Goal: Information Seeking & Learning: Learn about a topic

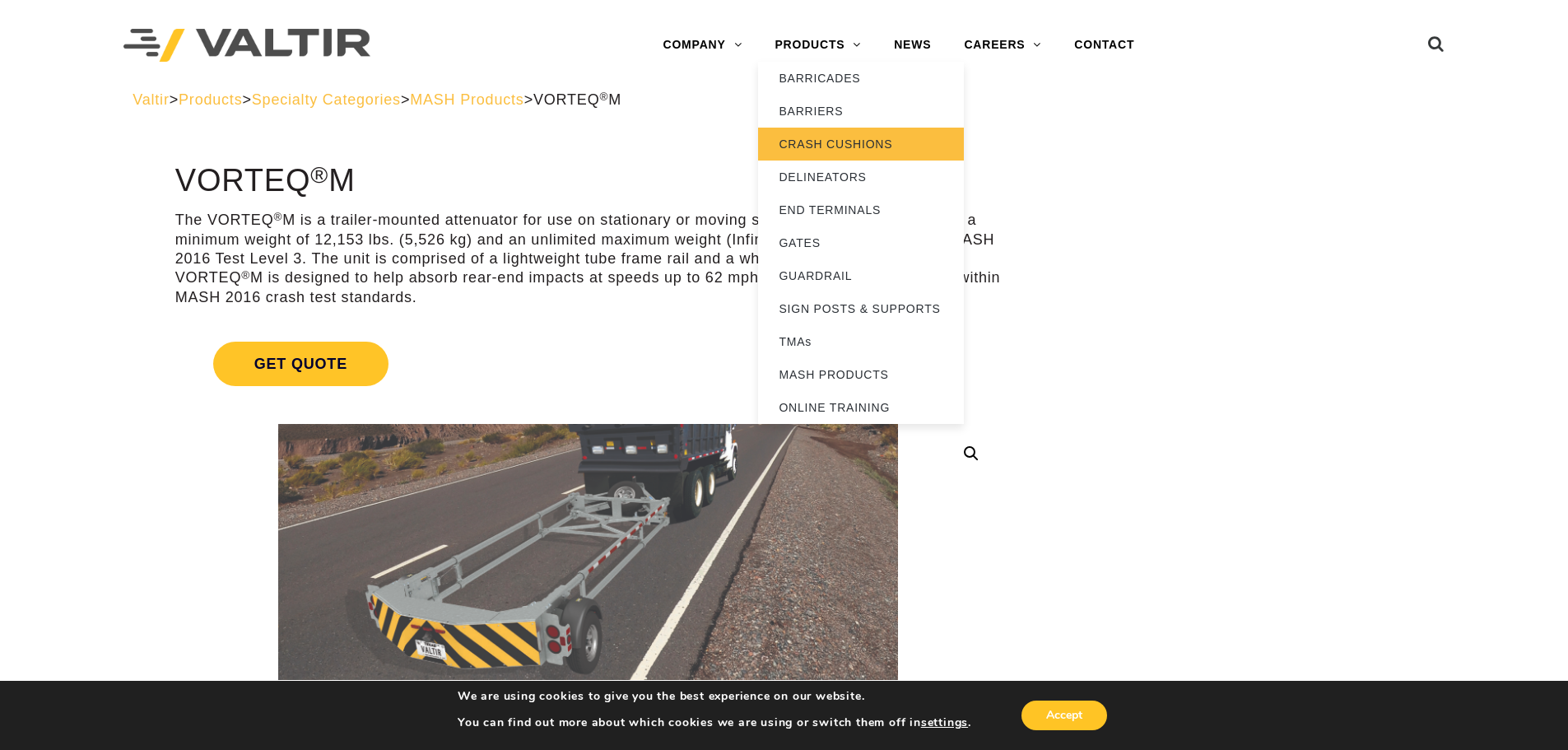
click at [804, 142] on link "CRASH CUSHIONS" at bounding box center [861, 144] width 206 height 33
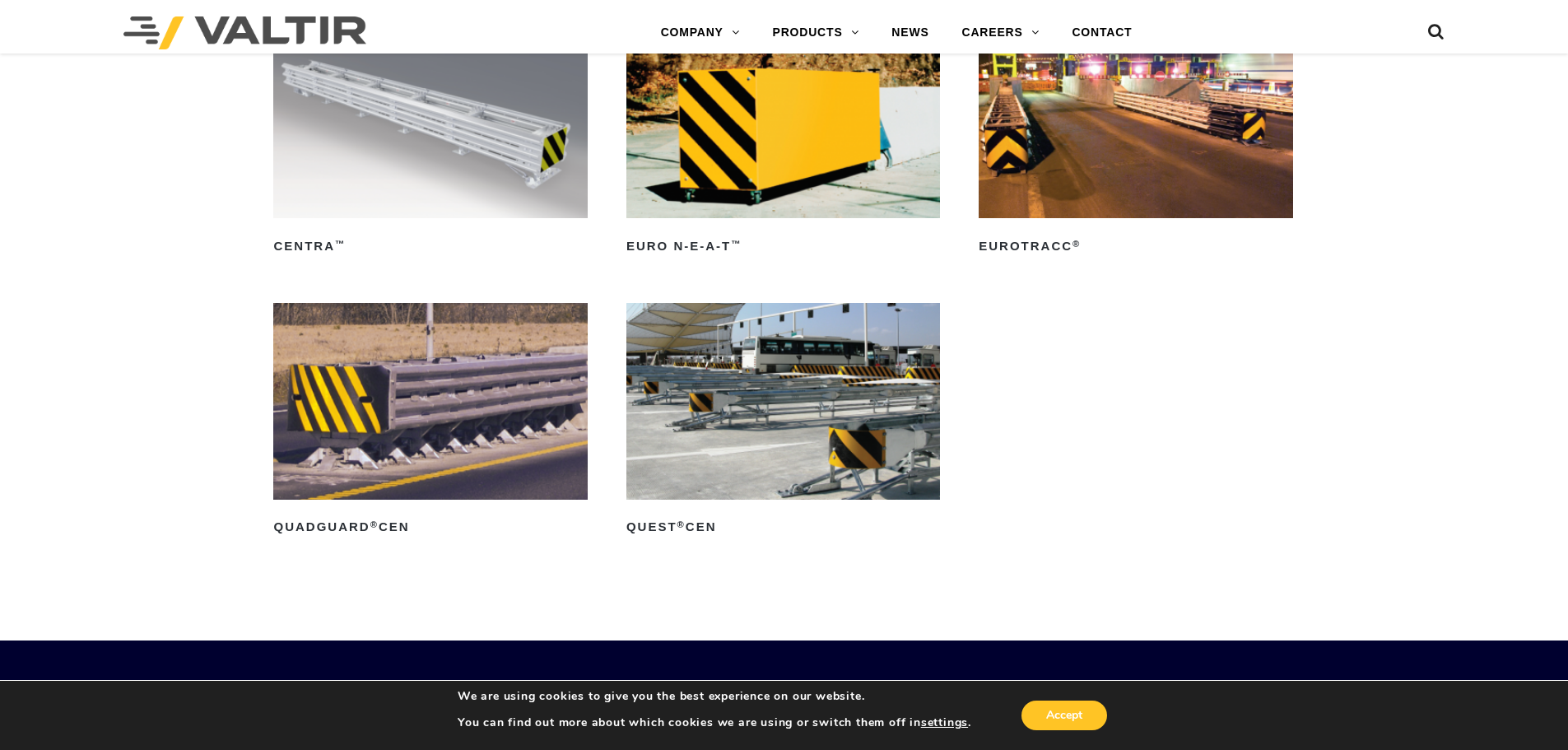
scroll to position [5764, 0]
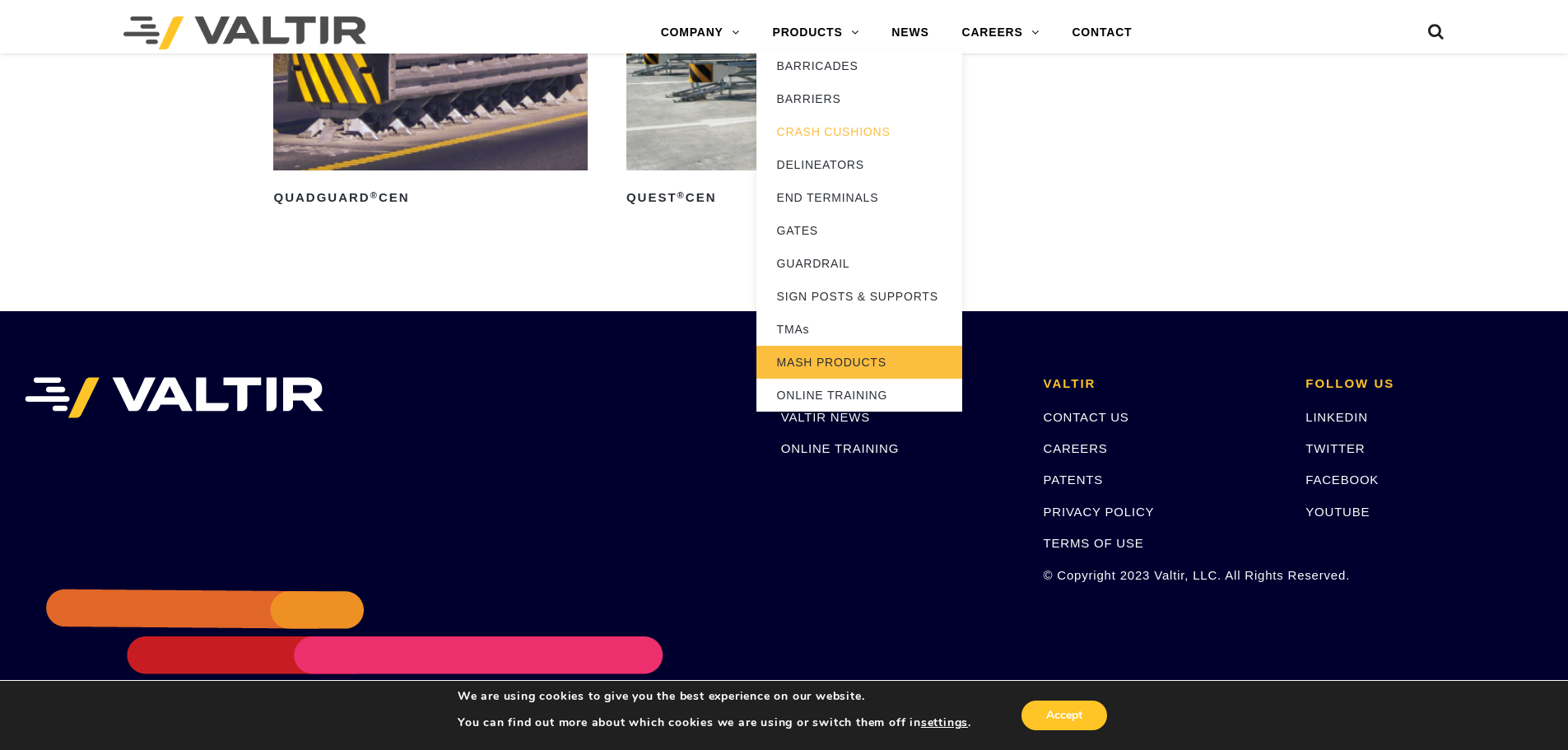
click at [818, 354] on link "MASH PRODUCTS" at bounding box center [859, 362] width 206 height 33
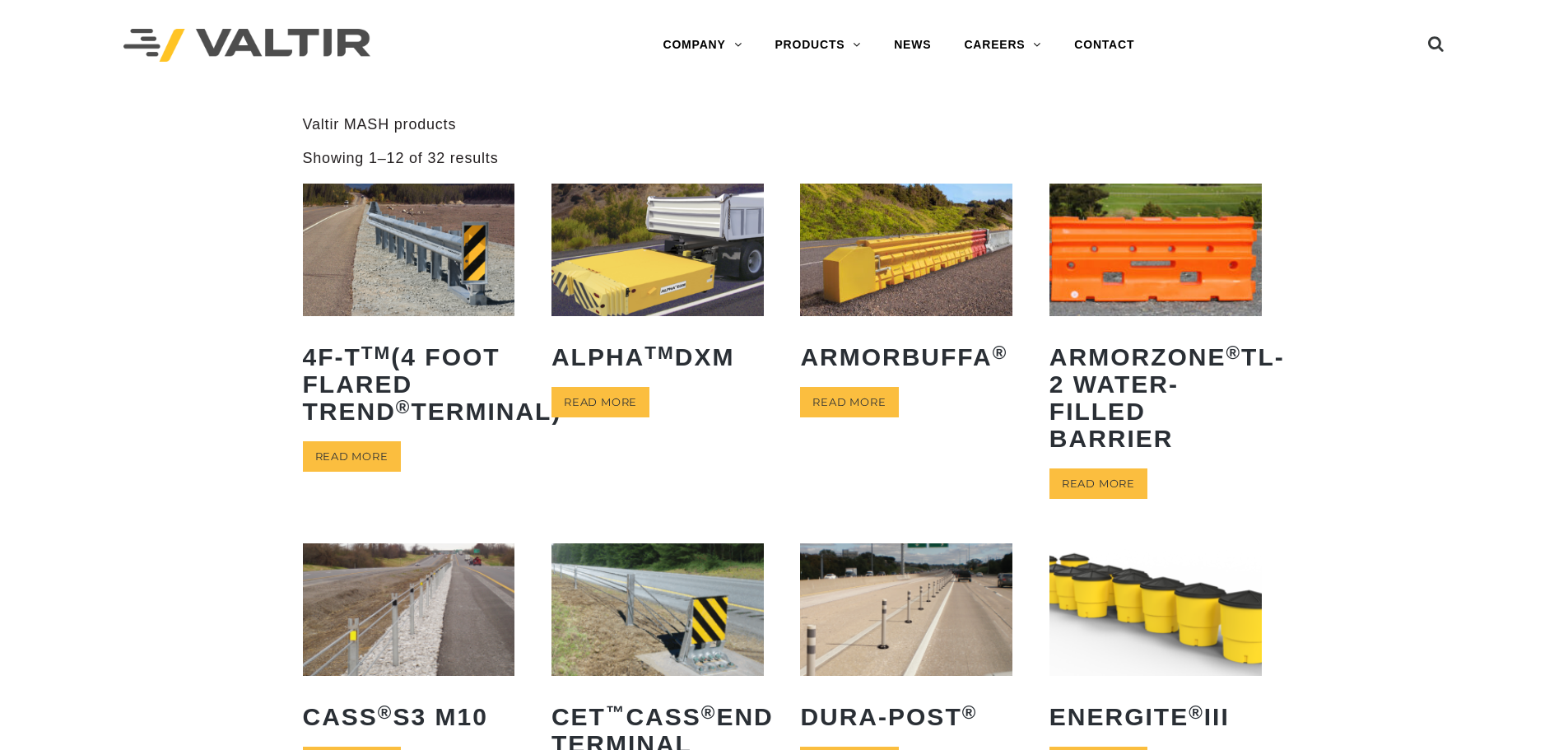
click at [696, 287] on img at bounding box center [657, 250] width 212 height 133
